Goal: Transaction & Acquisition: Purchase product/service

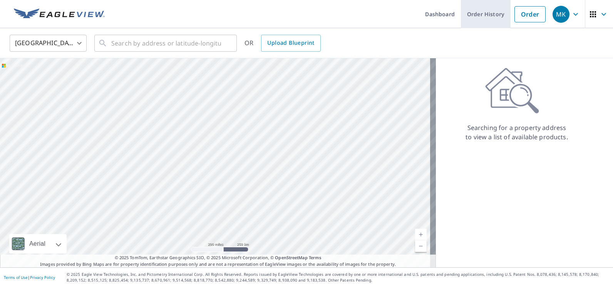
click at [475, 11] on link "Order History" at bounding box center [486, 14] width 50 height 28
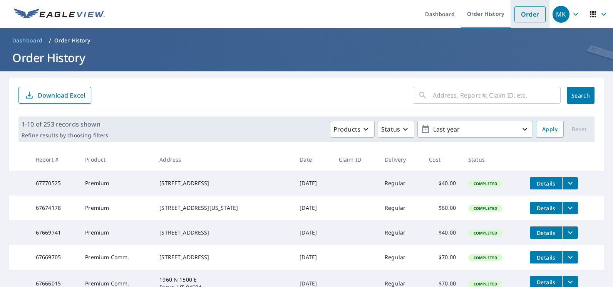
click at [529, 17] on link "Order" at bounding box center [530, 14] width 31 height 16
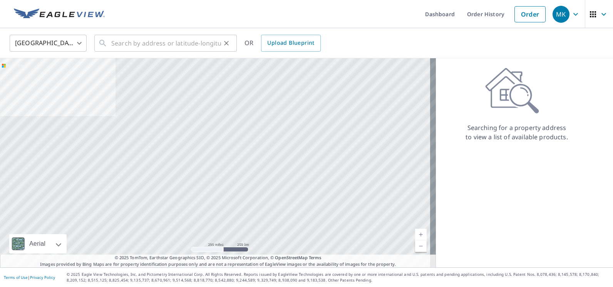
click at [225, 39] on icon "Clear" at bounding box center [227, 43] width 8 height 8
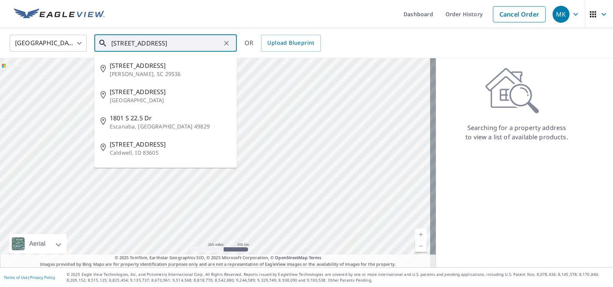
scroll to position [0, 8]
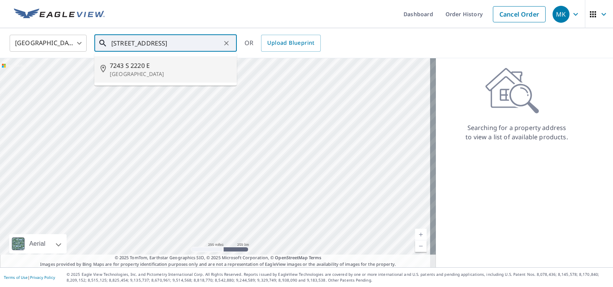
click at [148, 67] on span "7243 S 2220 E" at bounding box center [170, 65] width 121 height 9
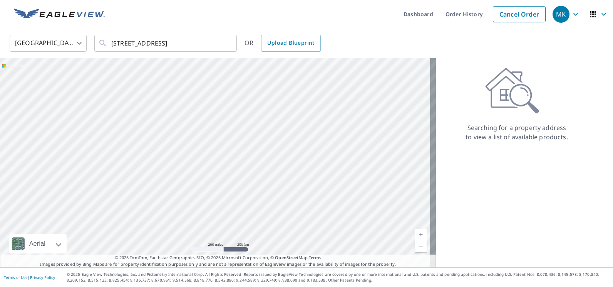
type input "[STREET_ADDRESS]"
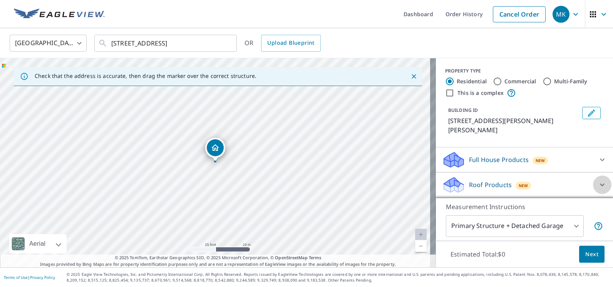
click at [598, 187] on icon at bounding box center [602, 184] width 9 height 9
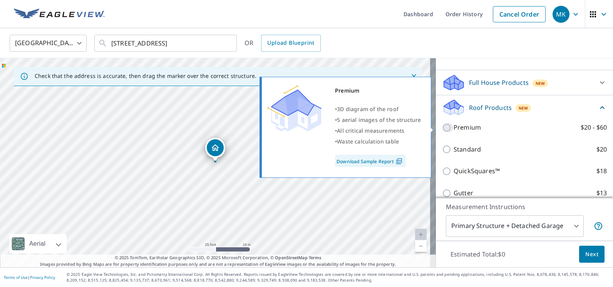
drag, startPoint x: 443, startPoint y: 128, endPoint x: 503, endPoint y: 186, distance: 83.7
click at [443, 128] on input "Premium $20 - $60" at bounding box center [448, 127] width 12 height 9
checkbox input "true"
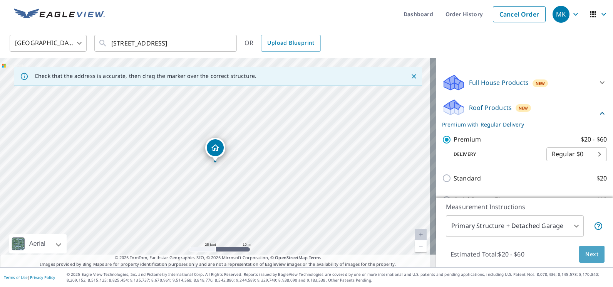
click at [586, 255] on span "Next" at bounding box center [592, 254] width 13 height 10
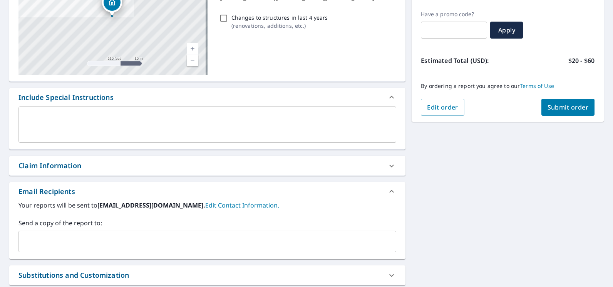
scroll to position [154, 0]
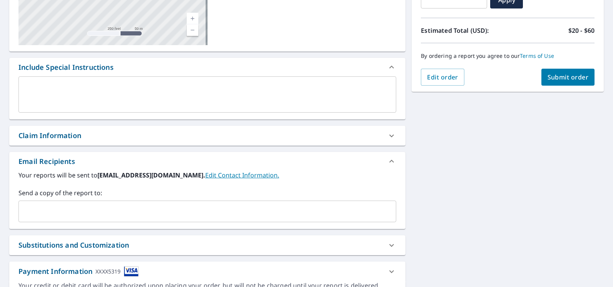
click at [114, 210] on input "text" at bounding box center [201, 211] width 359 height 15
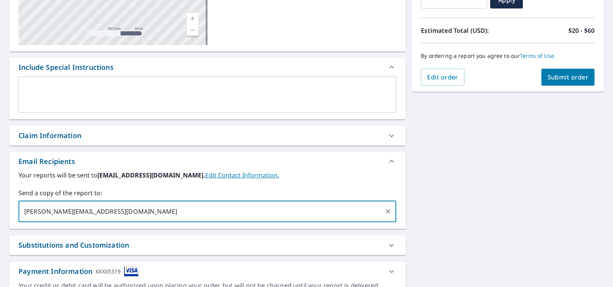
type input "[PERSON_NAME][EMAIL_ADDRESS][DOMAIN_NAME]"
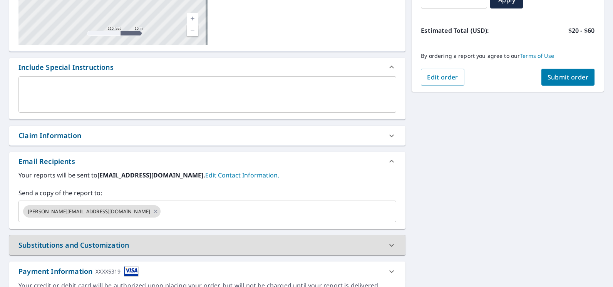
click at [593, 78] on div "Order Summary Premium $20 - $60 Regular Delivery $0 Have a promo code? ​ Apply …" at bounding box center [508, 7] width 192 height 168
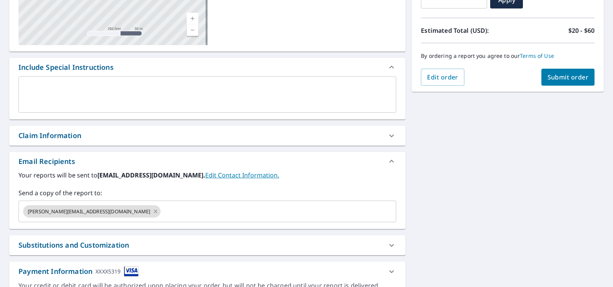
click at [569, 81] on span "Submit order" at bounding box center [568, 77] width 41 height 8
checkbox input "true"
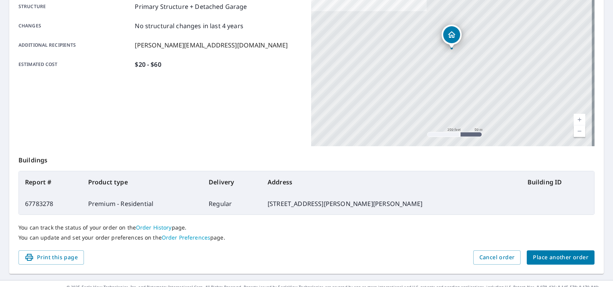
scroll to position [167, 0]
